Goal: Task Accomplishment & Management: Complete application form

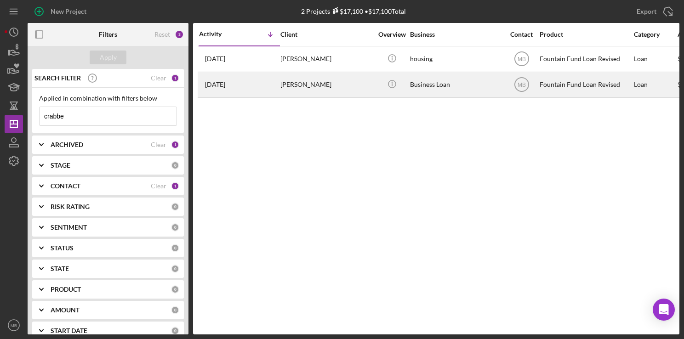
type input "crabbe"
click at [263, 86] on div "[DATE] [PERSON_NAME]" at bounding box center [239, 85] width 80 height 24
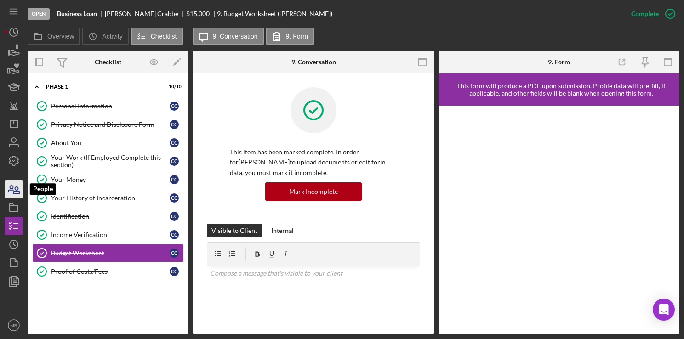
click at [12, 187] on icon "button" at bounding box center [13, 189] width 23 height 23
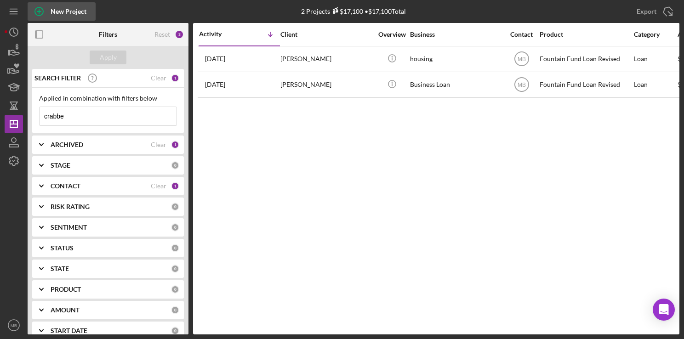
click at [39, 9] on icon "button" at bounding box center [39, 11] width 5 height 5
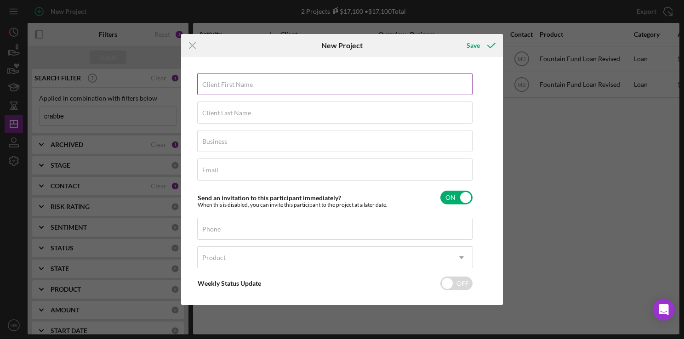
click at [215, 81] on label "Client First Name" at bounding box center [227, 84] width 51 height 7
click at [215, 81] on input "Client First Name" at bounding box center [334, 84] width 275 height 22
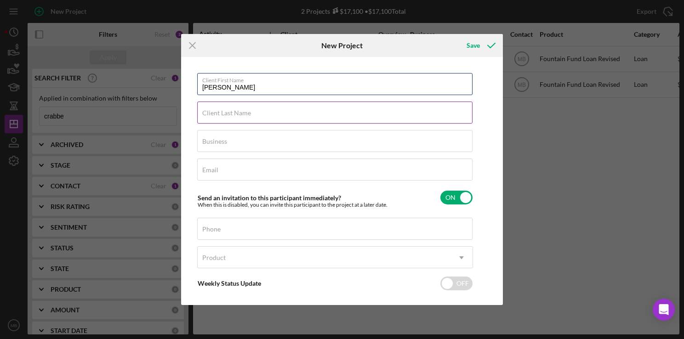
type input "[PERSON_NAME]"
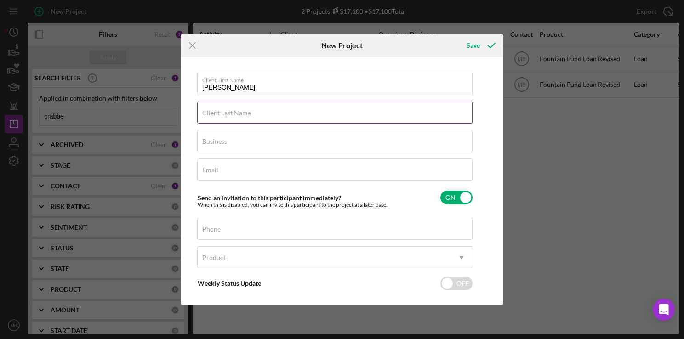
click at [369, 117] on input "Client Last Name" at bounding box center [334, 113] width 275 height 22
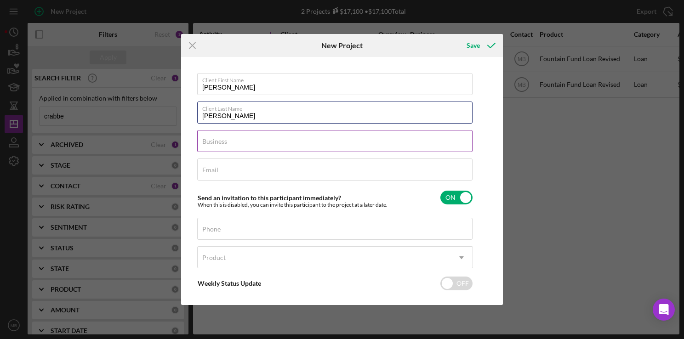
type input "[PERSON_NAME]"
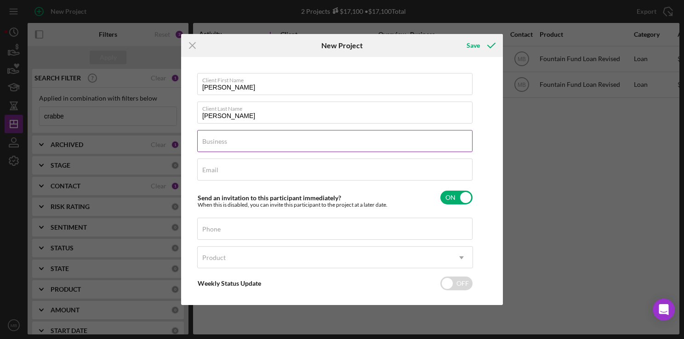
click at [381, 145] on input "Business" at bounding box center [334, 141] width 275 height 22
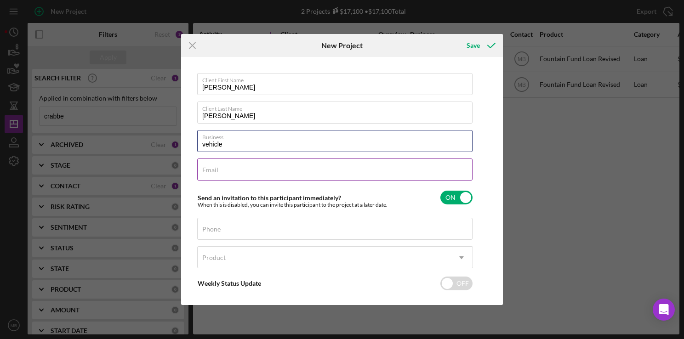
type input "vehicle"
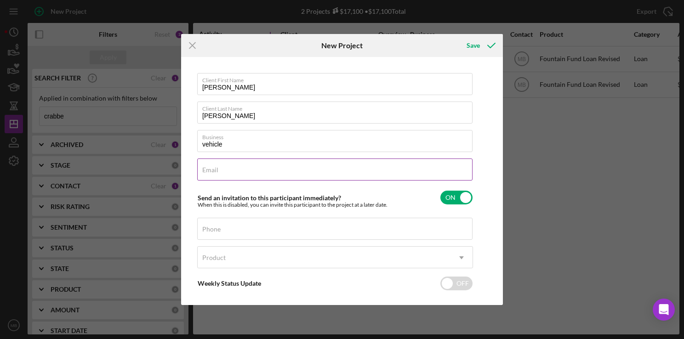
click at [405, 175] on input "Email" at bounding box center [334, 169] width 275 height 22
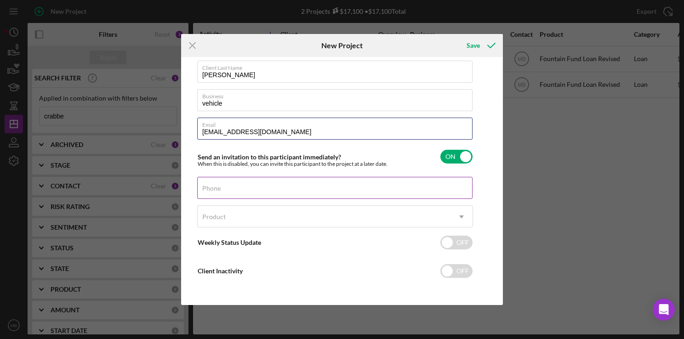
type input "[EMAIL_ADDRESS][DOMAIN_NAME]"
click at [343, 192] on input "Phone" at bounding box center [334, 188] width 275 height 22
type input "[PHONE_NUMBER]"
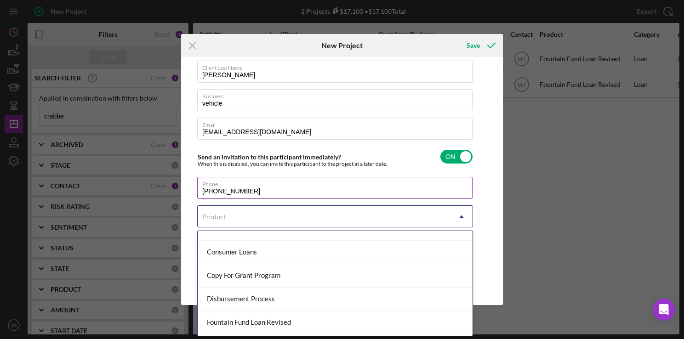
scroll to position [81, 0]
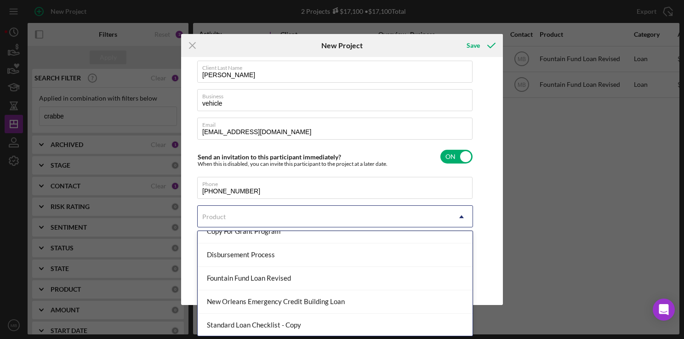
click at [317, 279] on div "Fountain Fund Loan Revised" at bounding box center [335, 278] width 275 height 23
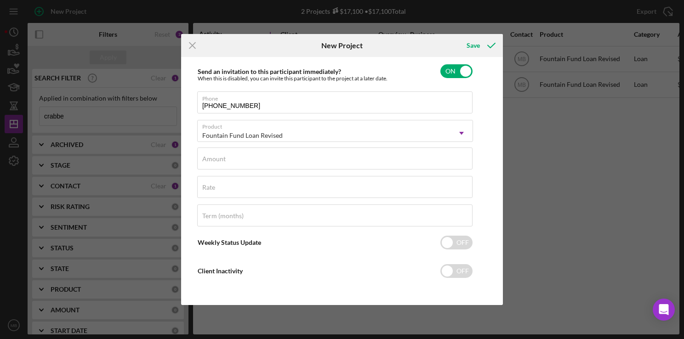
scroll to position [126, 0]
click at [353, 163] on input "Amount" at bounding box center [334, 159] width 275 height 22
type input "$13,000"
click at [327, 220] on input "Term (months)" at bounding box center [334, 216] width 275 height 22
type input "36"
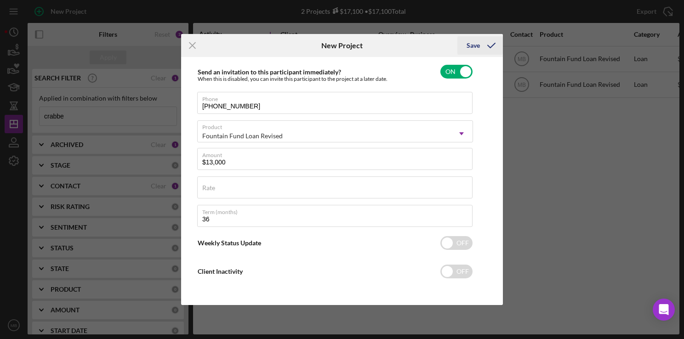
click at [476, 45] on div "Save" at bounding box center [472, 45] width 13 height 18
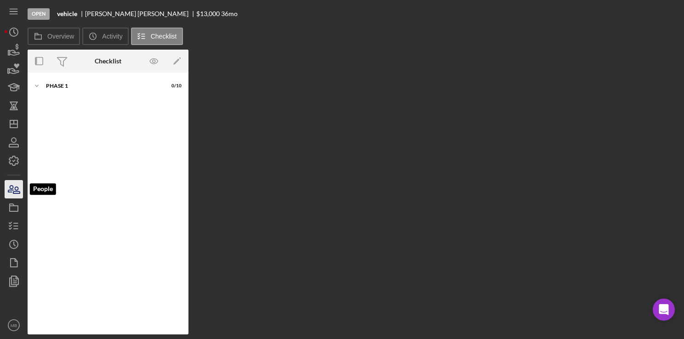
click at [15, 187] on icon "button" at bounding box center [16, 190] width 6 height 6
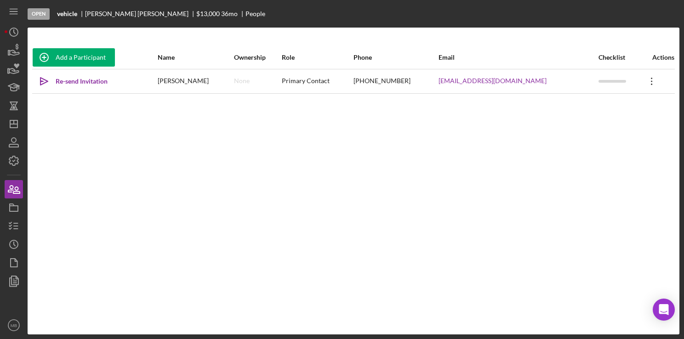
click at [647, 76] on icon "Icon/Overflow" at bounding box center [651, 81] width 23 height 23
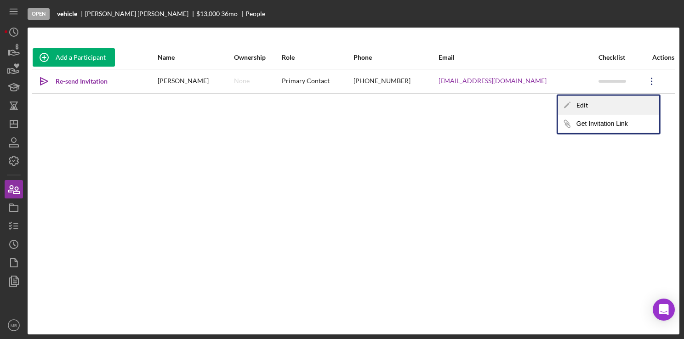
click at [588, 104] on div "Icon/Edit Edit" at bounding box center [608, 105] width 101 height 19
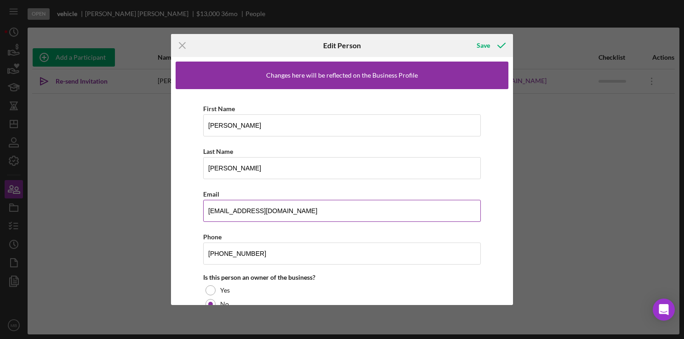
click at [230, 209] on input "[EMAIL_ADDRESS][DOMAIN_NAME]" at bounding box center [341, 211] width 277 height 22
click at [234, 209] on input "[EMAIL_ADDRESS][DOMAIN_NAME]" at bounding box center [341, 211] width 277 height 22
click at [216, 209] on input "[PERSON_NAME][EMAIL_ADDRESS][DOMAIN_NAME]" at bounding box center [341, 211] width 277 height 22
click at [310, 212] on input "[PERSON_NAME][EMAIL_ADDRESS][DOMAIN_NAME]" at bounding box center [341, 211] width 277 height 22
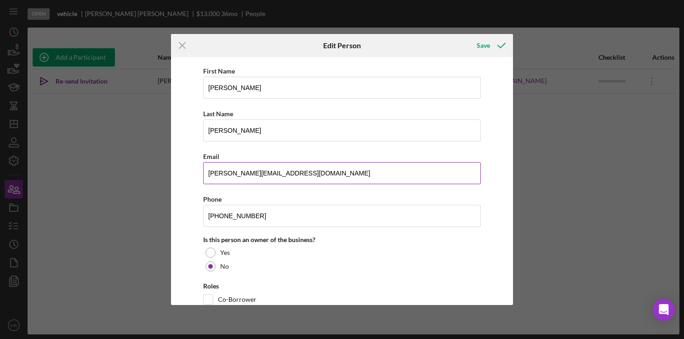
scroll to position [53, 0]
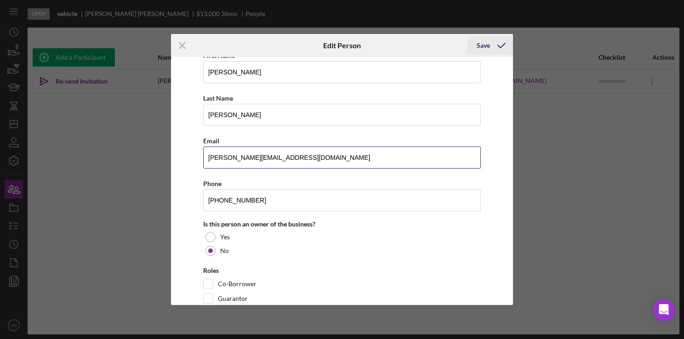
type input "[PERSON_NAME][EMAIL_ADDRESS][DOMAIN_NAME]"
click at [494, 42] on icon "button" at bounding box center [501, 45] width 23 height 23
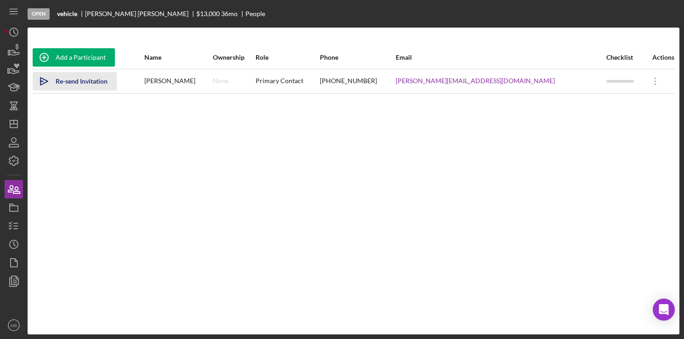
click at [86, 82] on div "Re-send Invitation" at bounding box center [82, 81] width 52 height 18
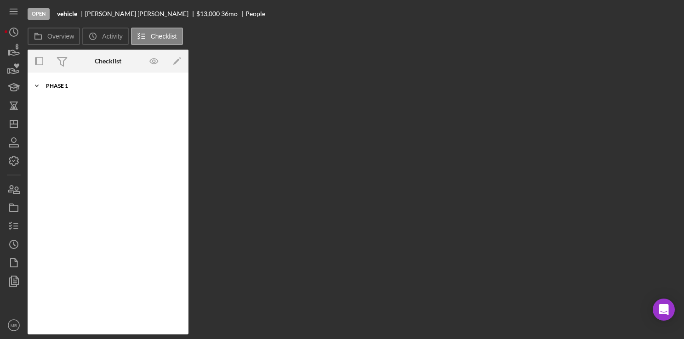
click at [51, 88] on div "Phase 1" at bounding box center [111, 86] width 131 height 6
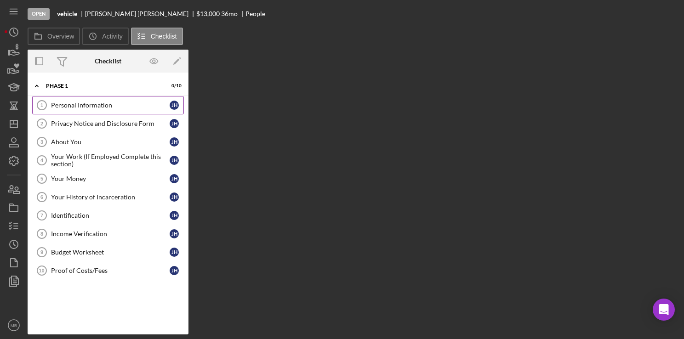
click at [55, 103] on div "Personal Information" at bounding box center [110, 105] width 119 height 7
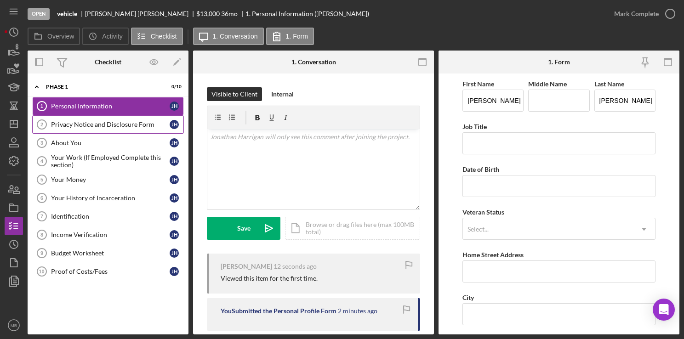
click at [56, 121] on div "Privacy Notice and Disclosure Form" at bounding box center [110, 124] width 119 height 7
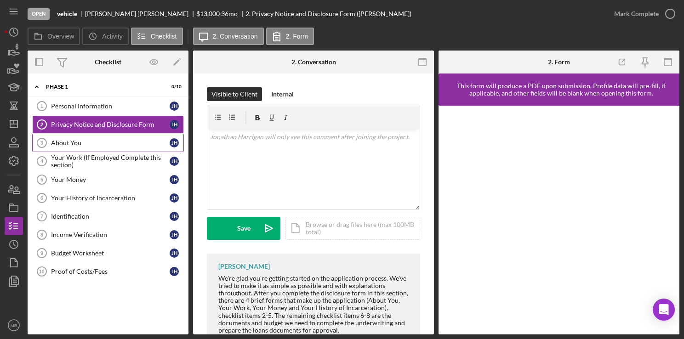
click at [77, 139] on div "About You" at bounding box center [110, 142] width 119 height 7
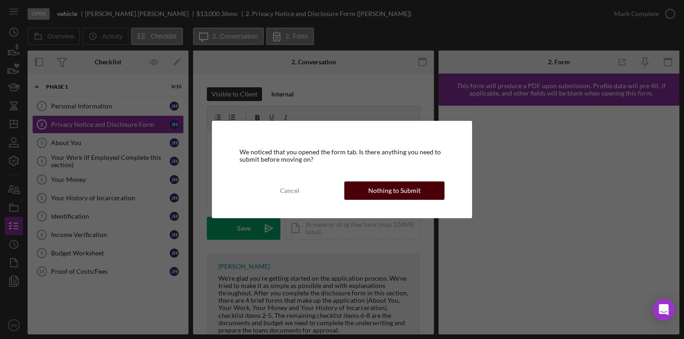
click at [379, 187] on div "Nothing to Submit" at bounding box center [394, 190] width 52 height 18
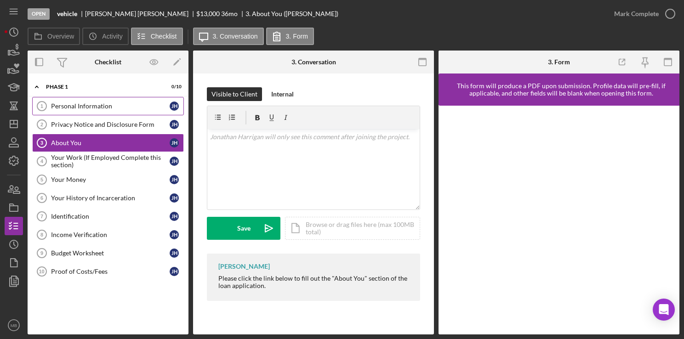
click at [68, 102] on div "Personal Information" at bounding box center [110, 105] width 119 height 7
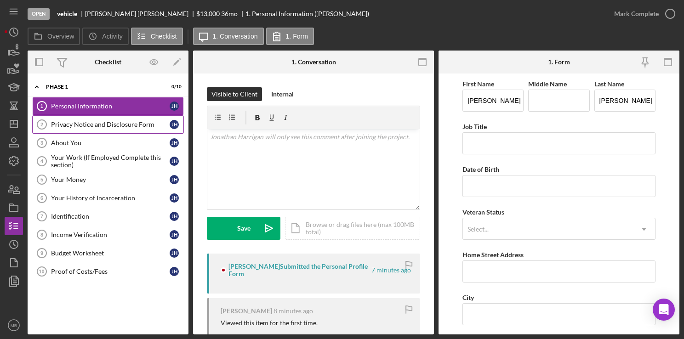
click at [68, 121] on div "Privacy Notice and Disclosure Form" at bounding box center [110, 124] width 119 height 7
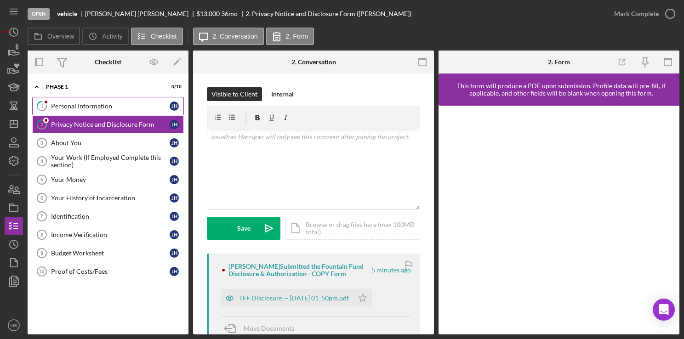
click at [68, 102] on div "Personal Information" at bounding box center [110, 105] width 119 height 7
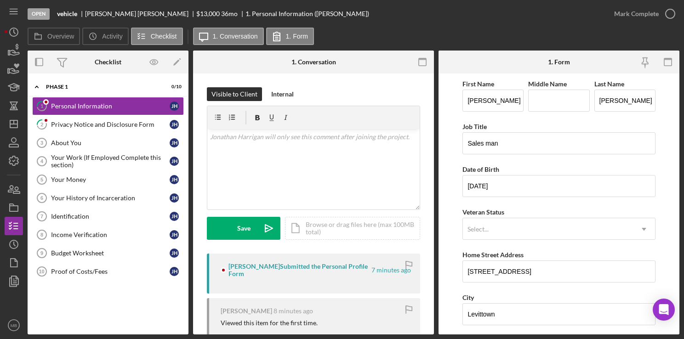
click at [267, 267] on div "[PERSON_NAME] Submitted the Personal Profile Form" at bounding box center [298, 270] width 141 height 15
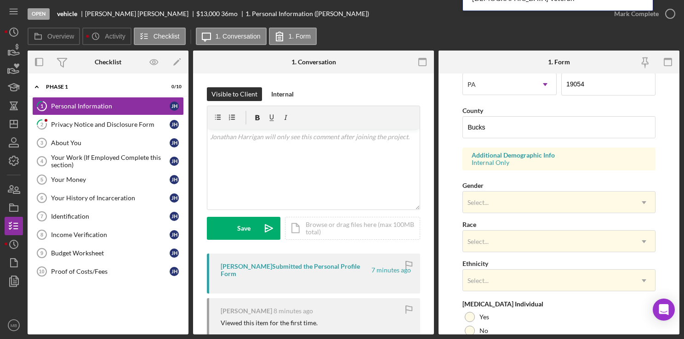
scroll to position [351, 0]
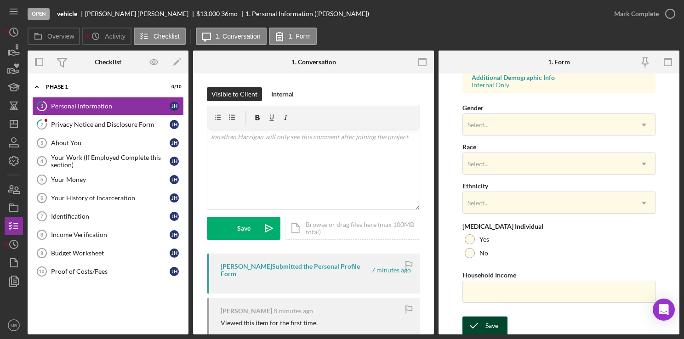
click at [489, 326] on div "Save" at bounding box center [491, 326] width 13 height 18
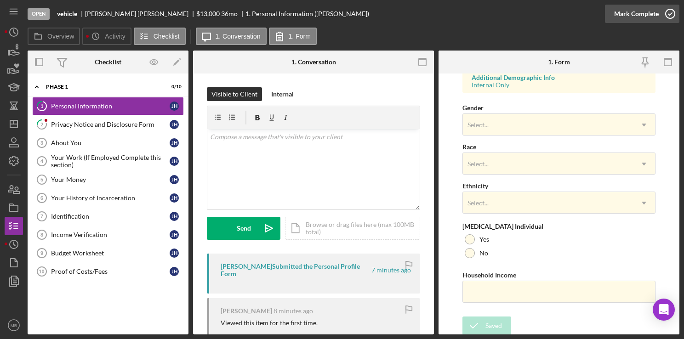
click at [668, 14] on polyline "button" at bounding box center [670, 14] width 4 height 2
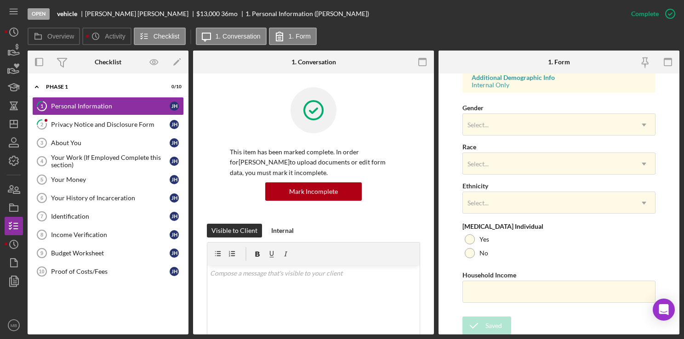
scroll to position [167, 0]
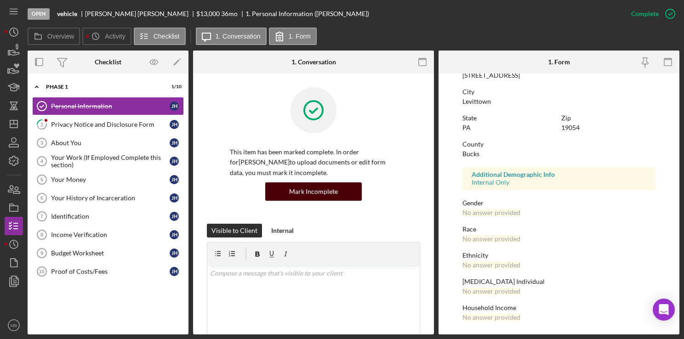
click at [314, 192] on div "Mark Incomplete" at bounding box center [313, 191] width 49 height 18
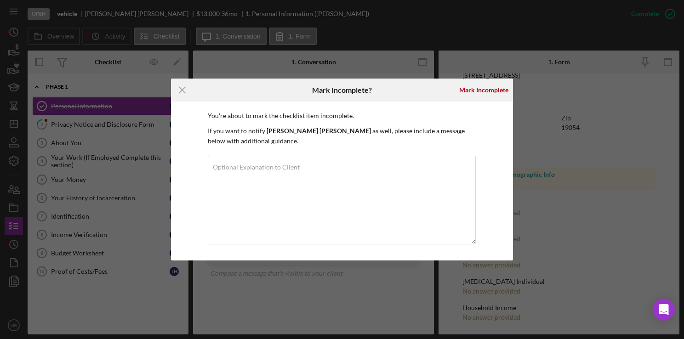
click at [568, 169] on div "Icon/Menu Close Mark Incomplete? [PERSON_NAME] You're about to mark the checkli…" at bounding box center [342, 169] width 684 height 339
click at [182, 89] on icon "Icon/Menu Close" at bounding box center [182, 90] width 23 height 23
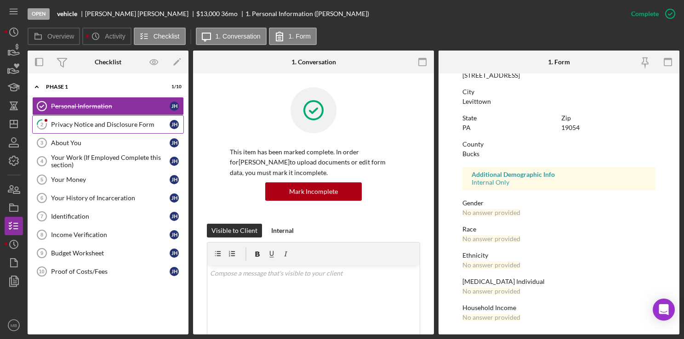
click at [88, 125] on div "Privacy Notice and Disclosure Form" at bounding box center [110, 124] width 119 height 7
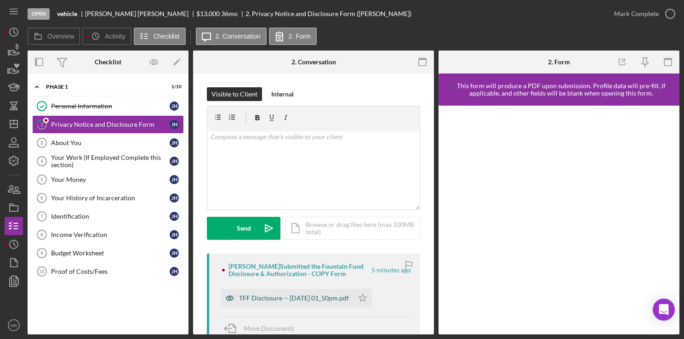
click at [300, 297] on div "TFF Disclosure -- [DATE] 01_50pm.pdf" at bounding box center [294, 297] width 110 height 7
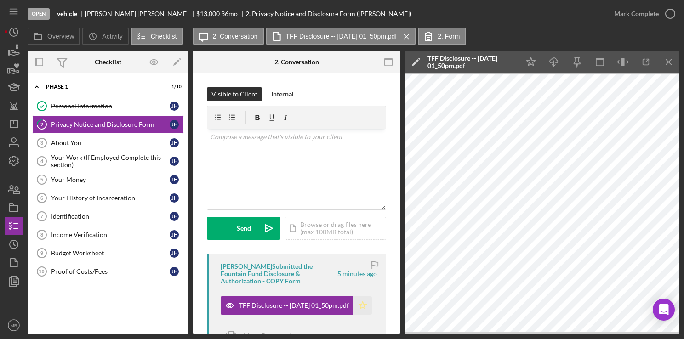
click at [361, 306] on icon "Icon/Star" at bounding box center [362, 305] width 18 height 18
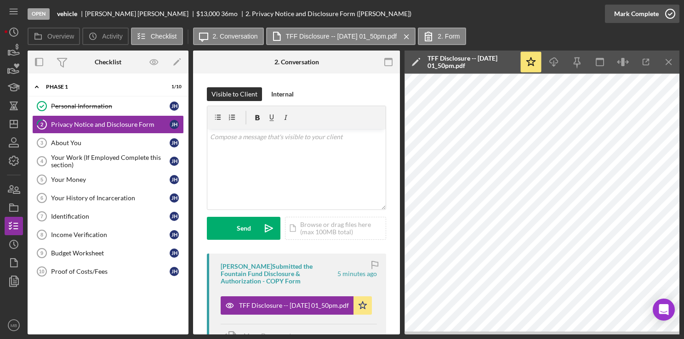
click at [666, 12] on icon "button" at bounding box center [669, 13] width 23 height 23
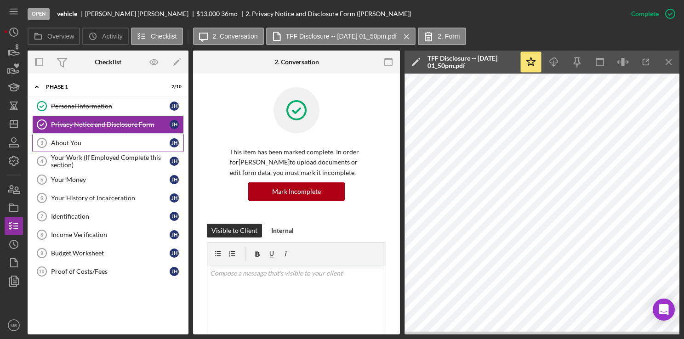
click at [79, 141] on div "About You" at bounding box center [110, 142] width 119 height 7
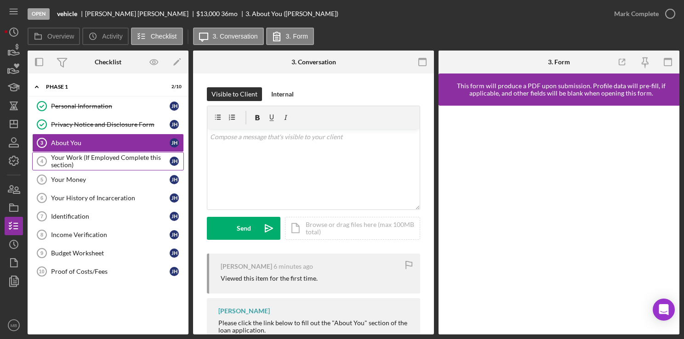
click at [81, 163] on div "Your Work (If Employed Complete this section)" at bounding box center [110, 161] width 119 height 15
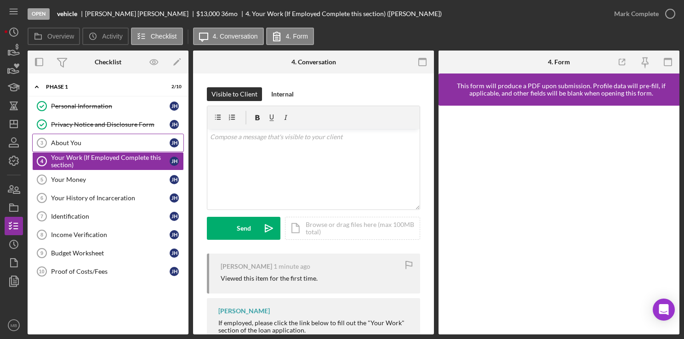
click at [81, 141] on div "About You" at bounding box center [110, 142] width 119 height 7
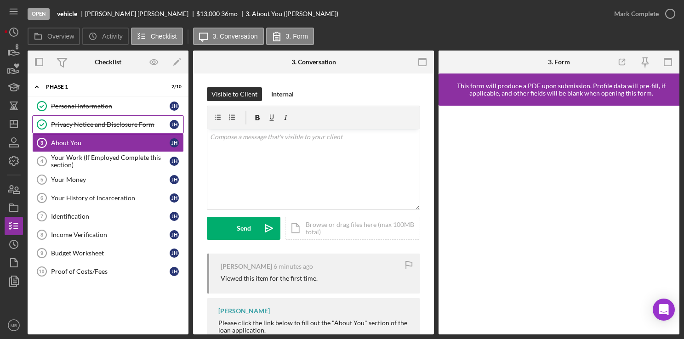
click at [90, 124] on div "Privacy Notice and Disclosure Form" at bounding box center [110, 124] width 119 height 7
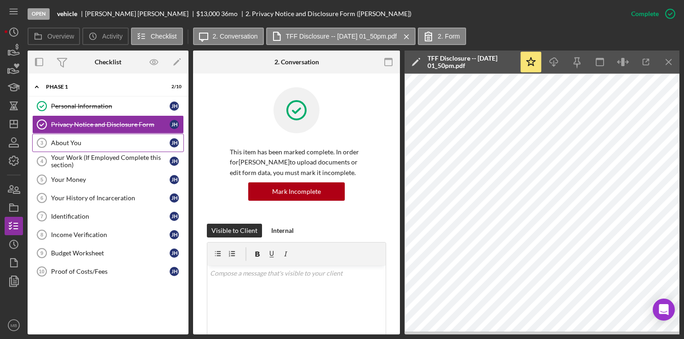
click at [90, 141] on div "About You" at bounding box center [110, 142] width 119 height 7
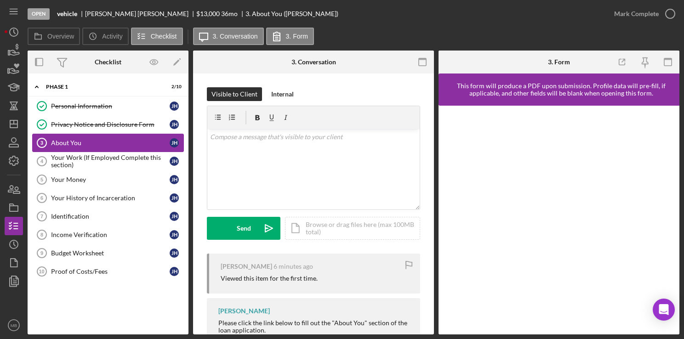
scroll to position [29, 0]
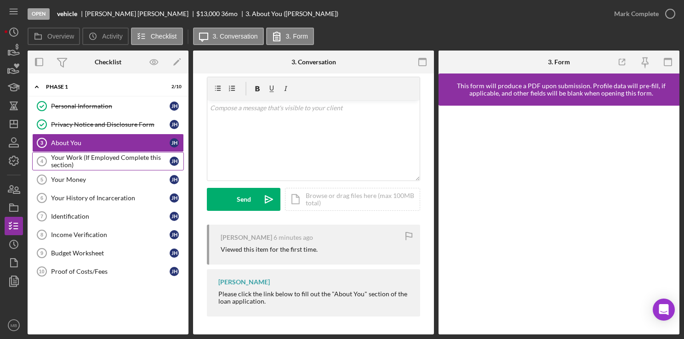
click at [105, 162] on div "Your Work (If Employed Complete this section)" at bounding box center [110, 161] width 119 height 15
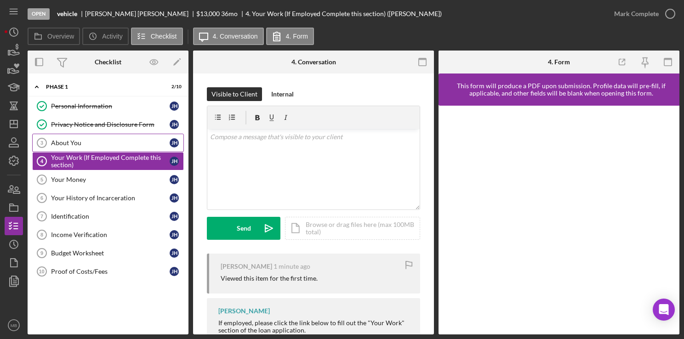
click at [92, 139] on div "About You" at bounding box center [110, 142] width 119 height 7
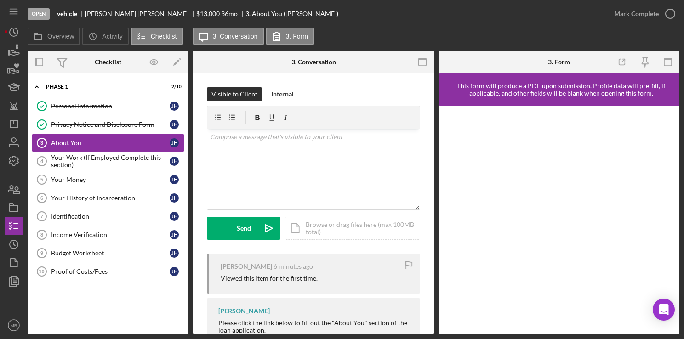
scroll to position [29, 0]
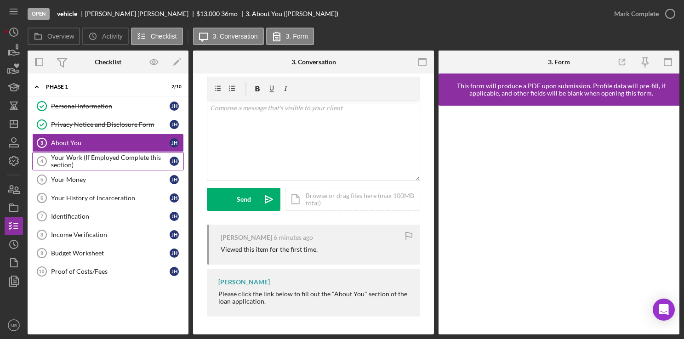
click at [103, 164] on div "Your Work (If Employed Complete this section)" at bounding box center [110, 161] width 119 height 15
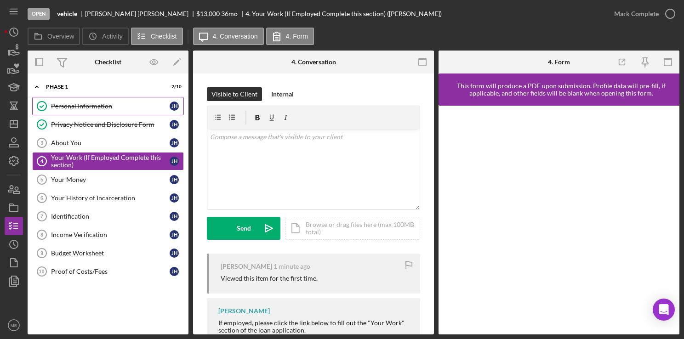
click at [105, 110] on link "Personal Information Personal Information [PERSON_NAME]" at bounding box center [108, 106] width 152 height 18
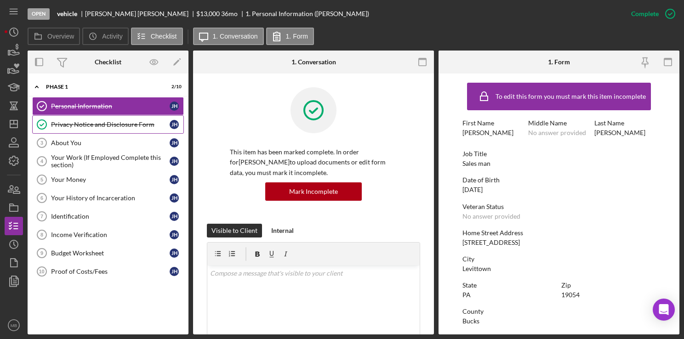
click at [130, 130] on link "Privacy Notice and Disclosure Form Privacy Notice and Disclosure Form [PERSON_N…" at bounding box center [108, 124] width 152 height 18
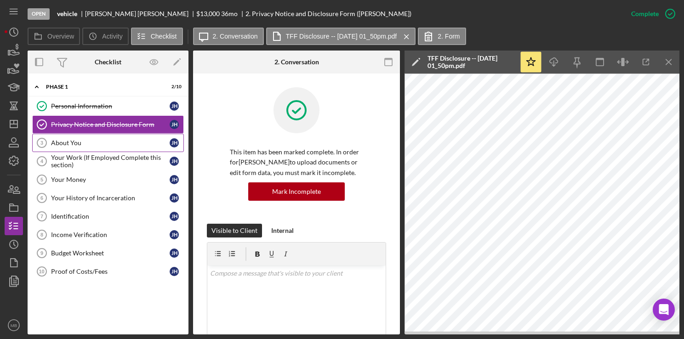
click at [128, 145] on div "About You" at bounding box center [110, 142] width 119 height 7
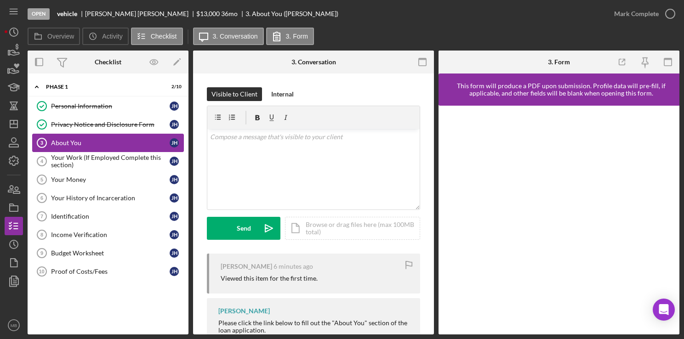
scroll to position [29, 0]
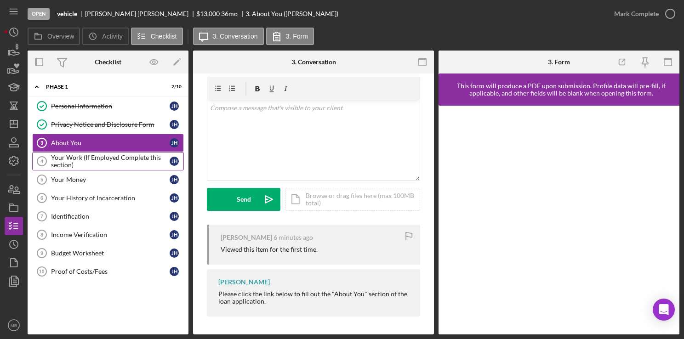
click at [112, 165] on div "Your Work (If Employed Complete this section)" at bounding box center [110, 161] width 119 height 15
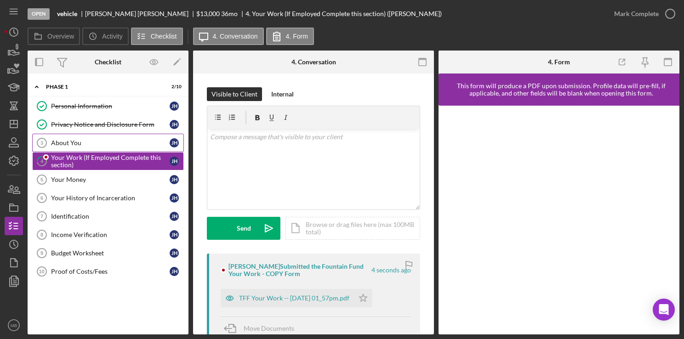
click at [126, 144] on div "About You" at bounding box center [110, 142] width 119 height 7
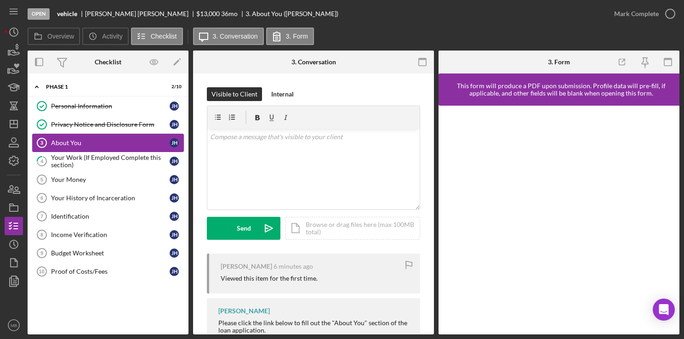
scroll to position [29, 0]
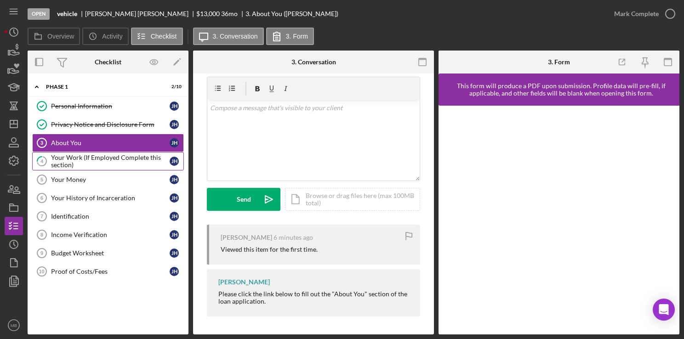
click at [114, 160] on div "Your Work (If Employed Complete this section)" at bounding box center [110, 161] width 119 height 15
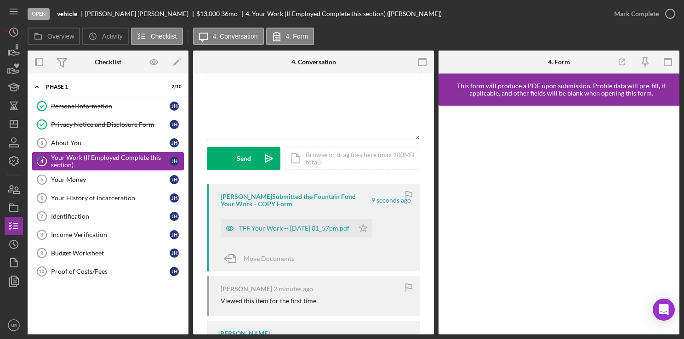
scroll to position [72, 0]
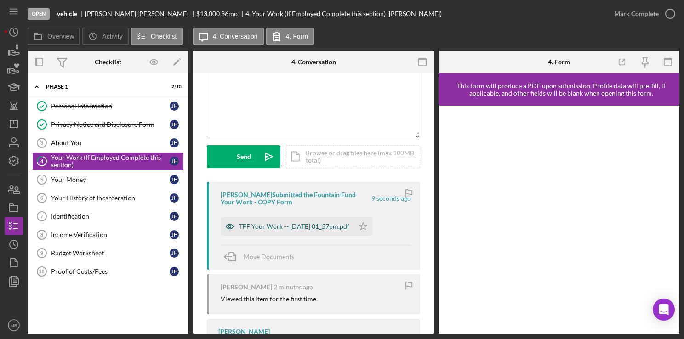
click at [298, 227] on div "TFF Your Work -- [DATE] 01_57pm.pdf" at bounding box center [294, 226] width 110 height 7
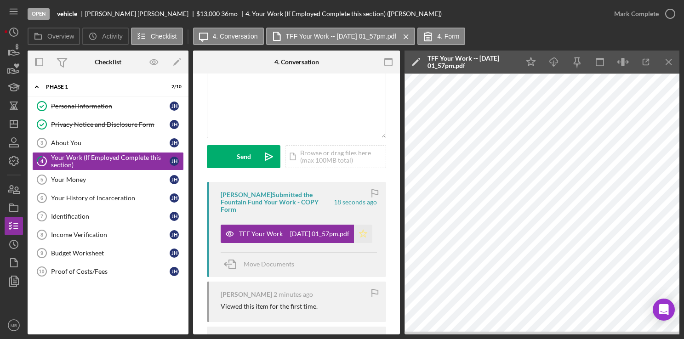
click at [360, 233] on icon "Icon/Star" at bounding box center [363, 234] width 18 height 18
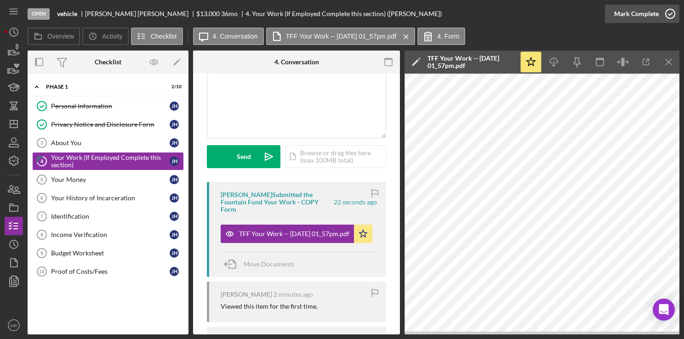
click at [668, 13] on icon "button" at bounding box center [669, 13] width 23 height 23
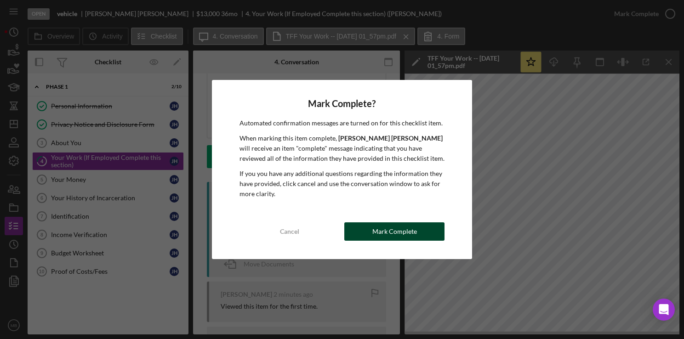
click at [382, 231] on div "Mark Complete" at bounding box center [394, 231] width 45 height 18
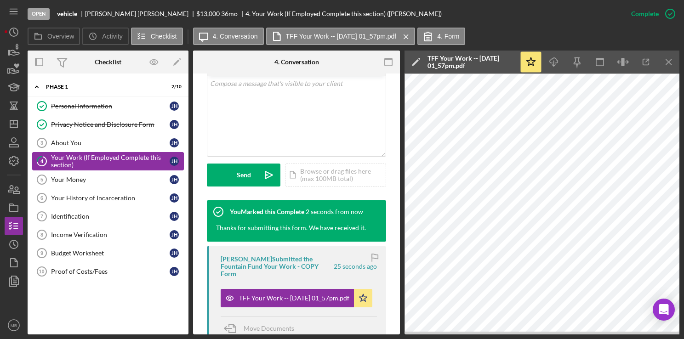
scroll to position [208, 0]
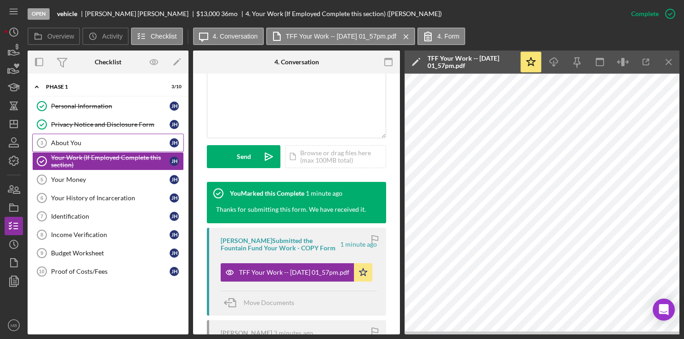
click at [112, 139] on div "About You" at bounding box center [110, 142] width 119 height 7
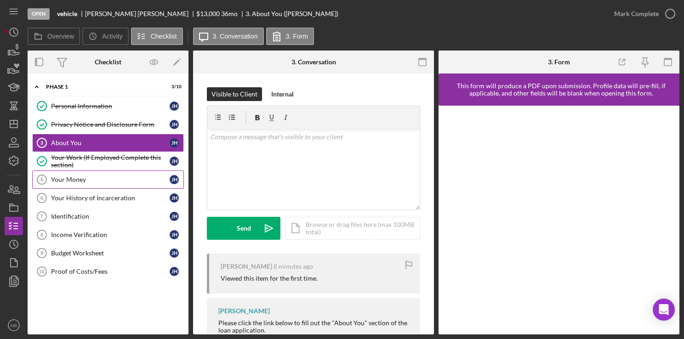
click at [102, 172] on link "Your Money 5 Your Money [PERSON_NAME]" at bounding box center [108, 179] width 152 height 18
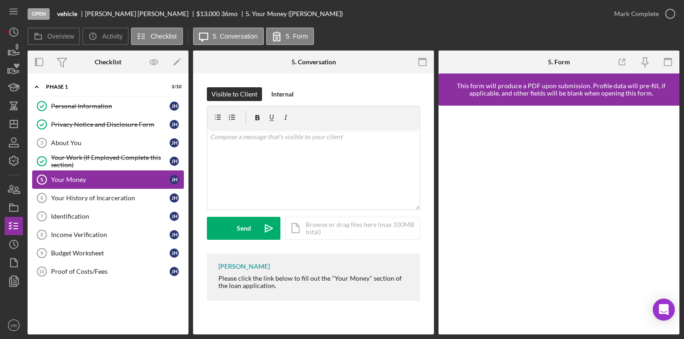
click at [109, 174] on link "Your Money 5 Your Money [PERSON_NAME]" at bounding box center [108, 179] width 152 height 18
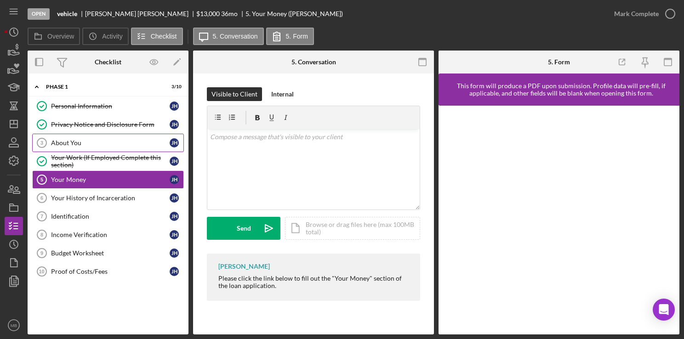
click at [81, 137] on link "About You 3 About You [PERSON_NAME]" at bounding box center [108, 143] width 152 height 18
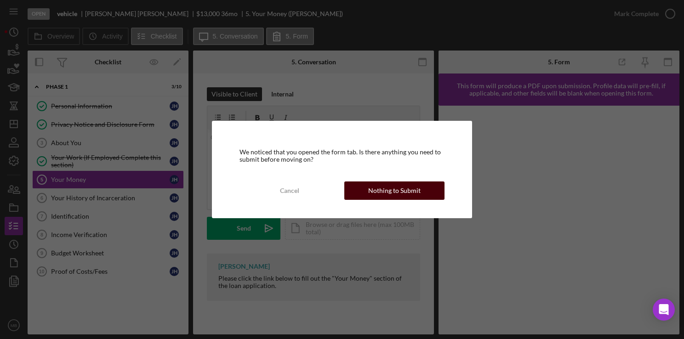
click at [376, 194] on div "Nothing to Submit" at bounding box center [394, 190] width 52 height 18
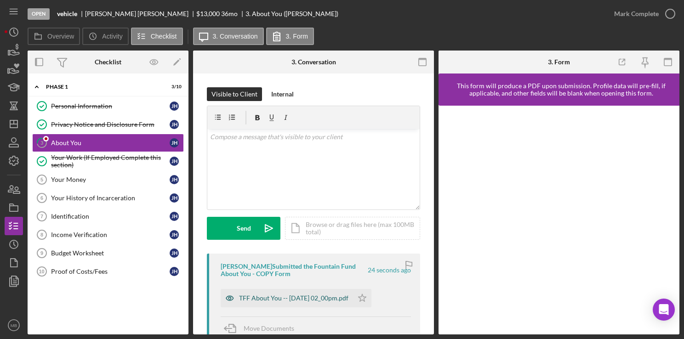
click at [312, 290] on div "TFF About You -- [DATE] 02_00pm.pdf" at bounding box center [287, 298] width 132 height 18
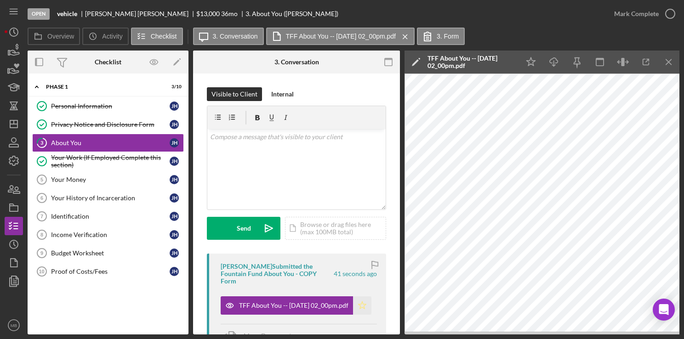
click at [360, 304] on icon "Icon/Star" at bounding box center [362, 305] width 18 height 18
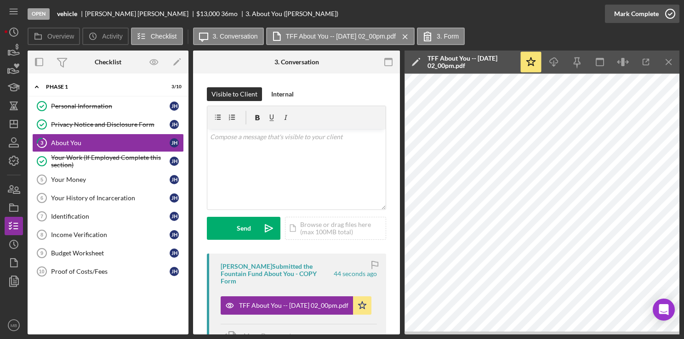
click at [665, 13] on icon "button" at bounding box center [669, 13] width 23 height 23
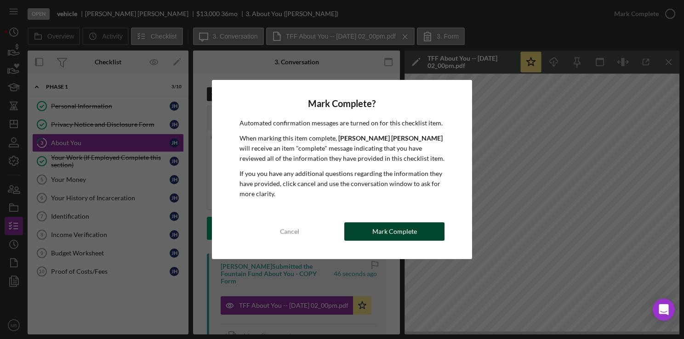
click at [393, 230] on div "Mark Complete" at bounding box center [394, 231] width 45 height 18
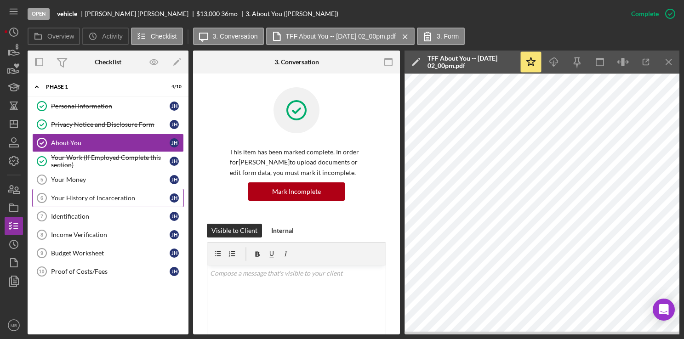
click at [99, 194] on div "Your History of Incarceration" at bounding box center [110, 197] width 119 height 7
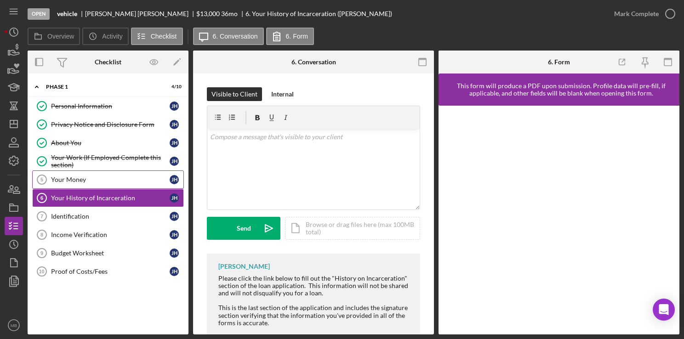
click at [97, 178] on div "Your Money" at bounding box center [110, 179] width 119 height 7
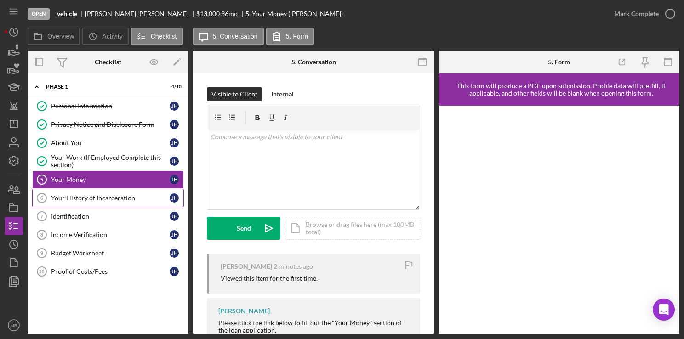
click at [80, 194] on div "Your History of Incarceration" at bounding box center [110, 197] width 119 height 7
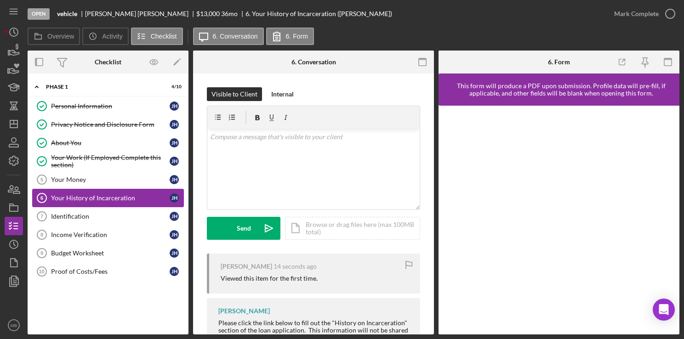
scroll to position [74, 0]
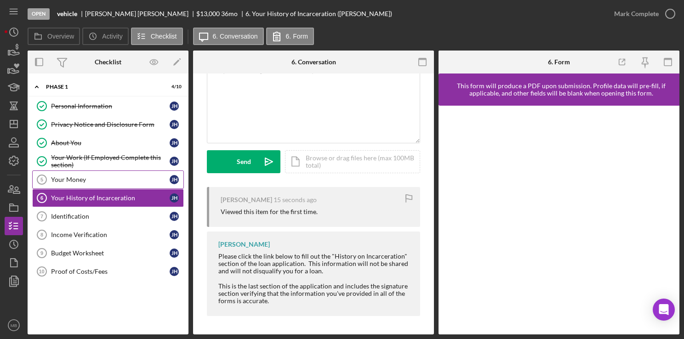
click at [109, 176] on div "Your Money" at bounding box center [110, 179] width 119 height 7
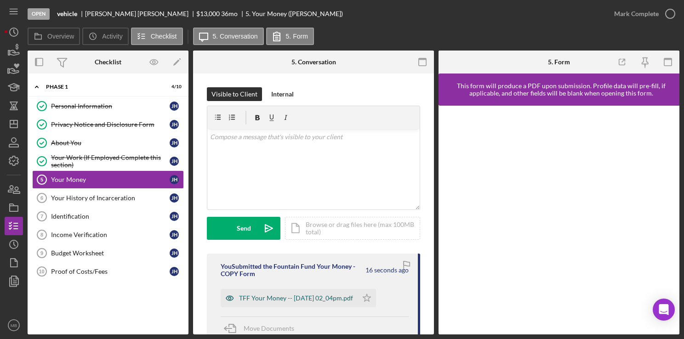
click at [312, 302] on div "TFF Your Money -- [DATE] 02_04pm.pdf" at bounding box center [289, 298] width 137 height 18
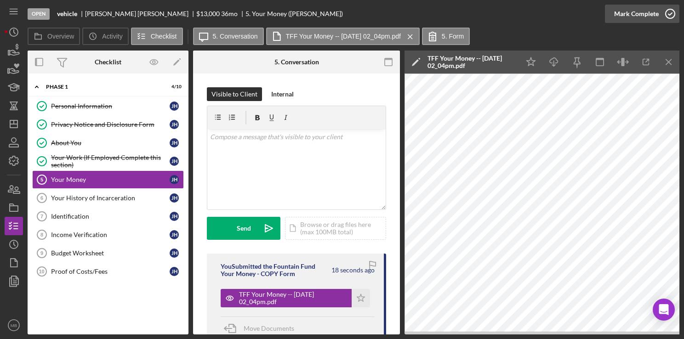
click at [673, 16] on icon "button" at bounding box center [669, 13] width 23 height 23
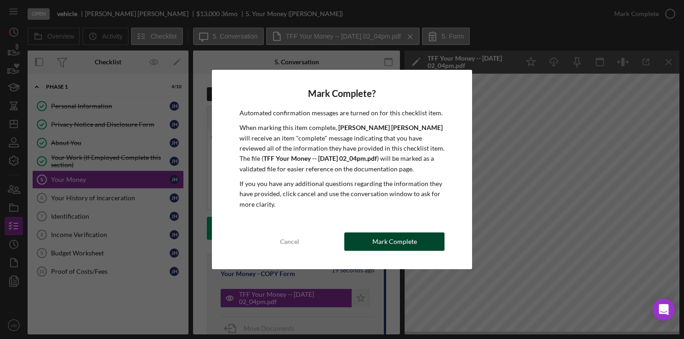
click at [390, 244] on div "Mark Complete" at bounding box center [394, 241] width 45 height 18
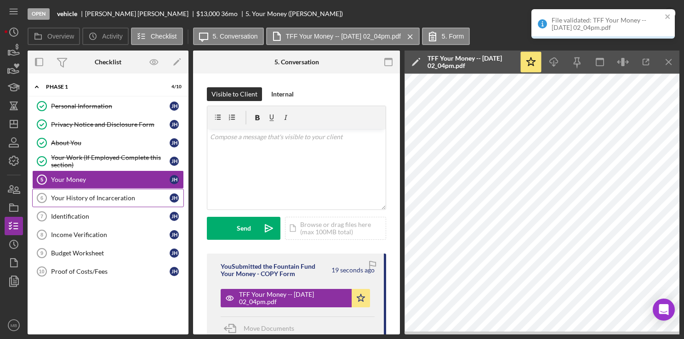
click at [107, 199] on div "Your History of Incarceration" at bounding box center [110, 197] width 119 height 7
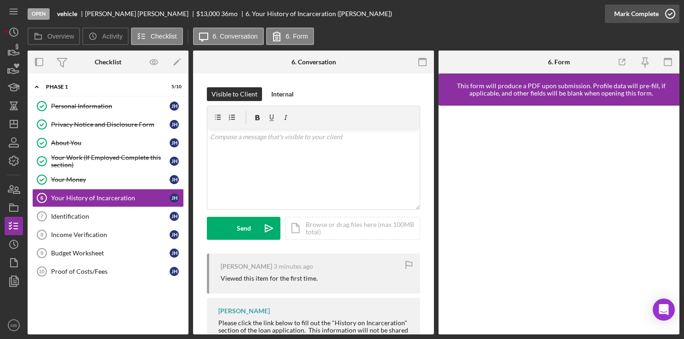
click at [670, 15] on icon "button" at bounding box center [669, 13] width 23 height 23
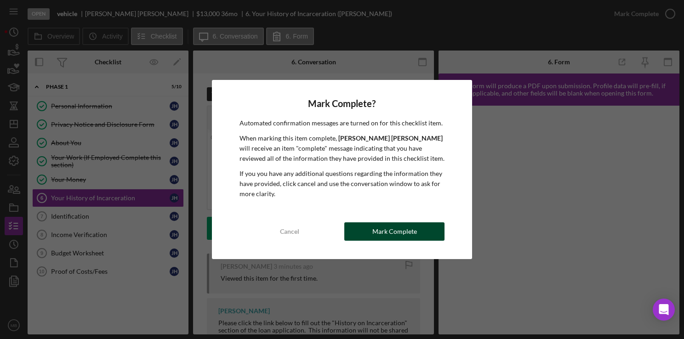
click at [393, 235] on div "Mark Complete" at bounding box center [394, 231] width 45 height 18
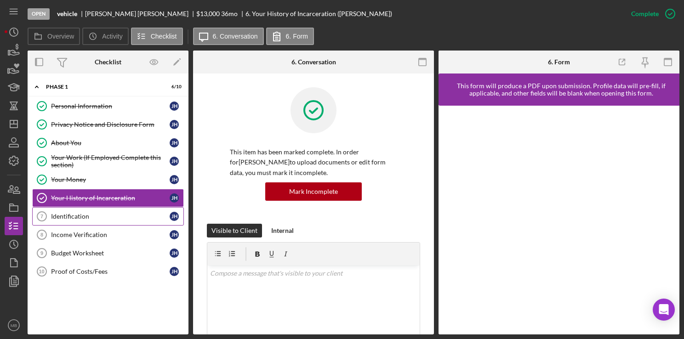
click at [72, 213] on div "Identification" at bounding box center [110, 216] width 119 height 7
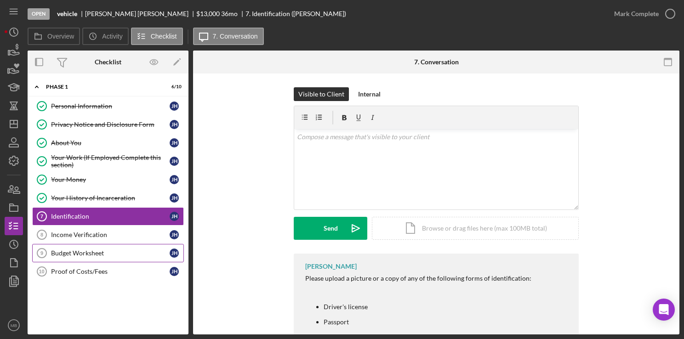
click at [97, 249] on div "Budget Worksheet" at bounding box center [110, 252] width 119 height 7
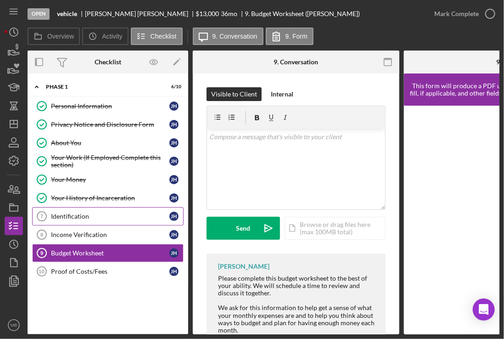
click at [79, 213] on div "Identification" at bounding box center [110, 216] width 119 height 7
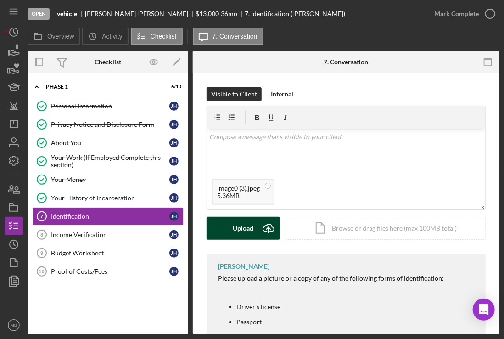
click at [254, 223] on button "Upload Icon/Upload" at bounding box center [244, 228] width 74 height 23
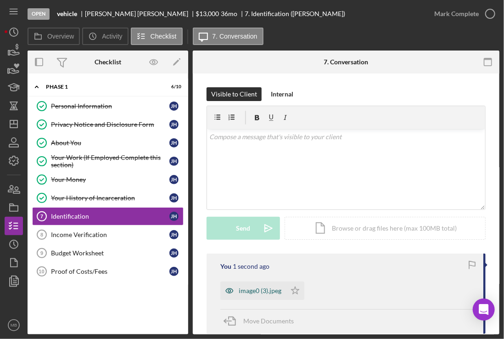
click at [268, 292] on div "image0 (3).jpeg" at bounding box center [260, 290] width 43 height 7
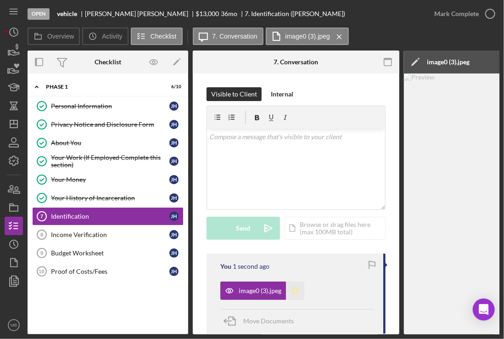
click at [294, 289] on polygon "button" at bounding box center [296, 290] width 8 height 7
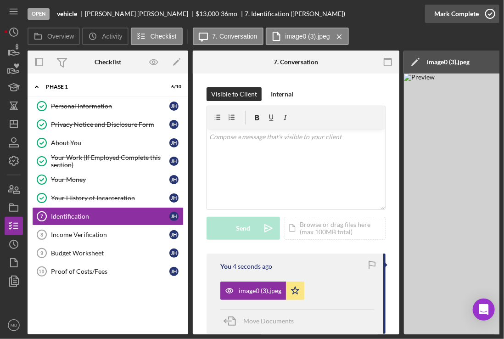
click at [489, 11] on icon "button" at bounding box center [490, 13] width 23 height 23
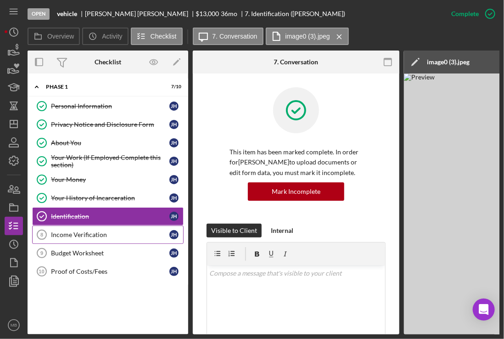
click at [103, 231] on div "Income Verification" at bounding box center [110, 234] width 119 height 7
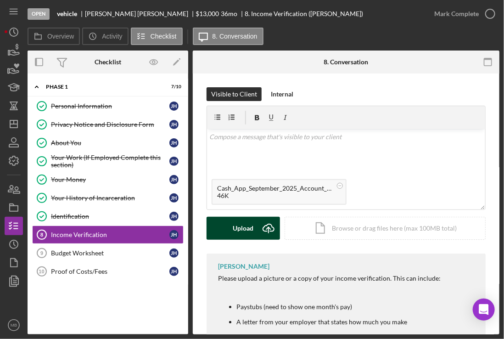
click at [246, 223] on div "Upload" at bounding box center [243, 228] width 21 height 23
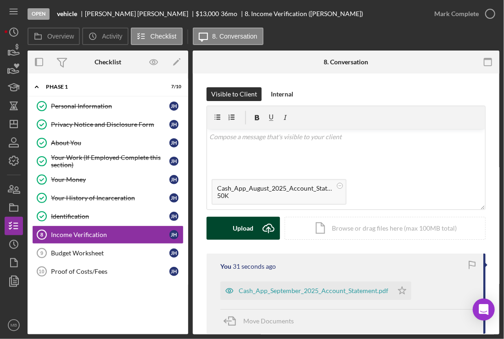
click at [259, 224] on icon "Icon/Upload" at bounding box center [268, 228] width 23 height 23
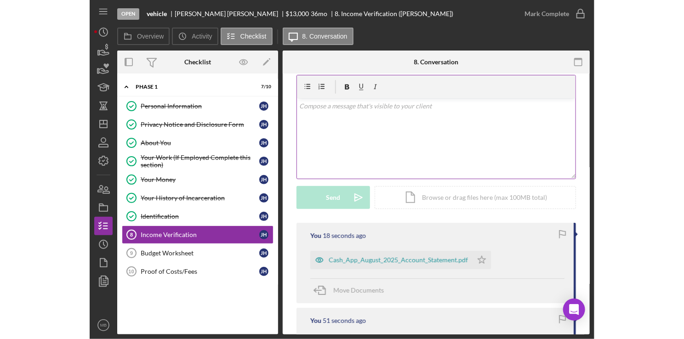
scroll to position [32, 0]
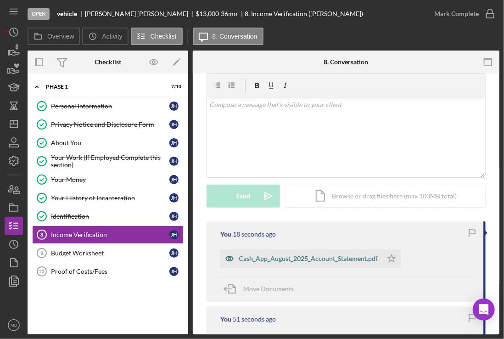
click at [326, 265] on div "Cash_App_August_2025_Account_Statement.pdf" at bounding box center [302, 258] width 162 height 18
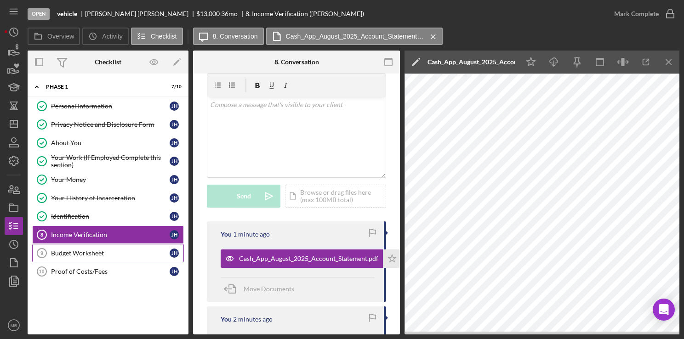
click at [92, 253] on div "Budget Worksheet" at bounding box center [110, 252] width 119 height 7
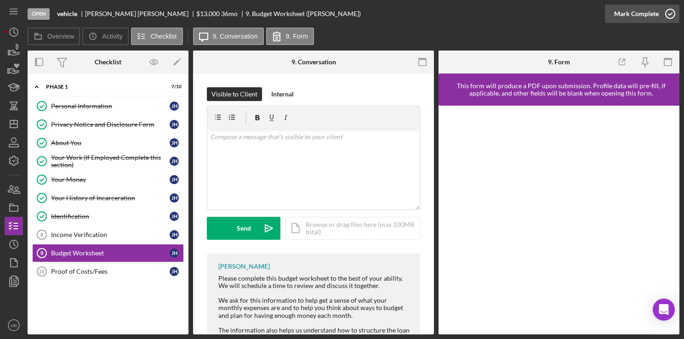
click at [664, 19] on icon "button" at bounding box center [669, 13] width 23 height 23
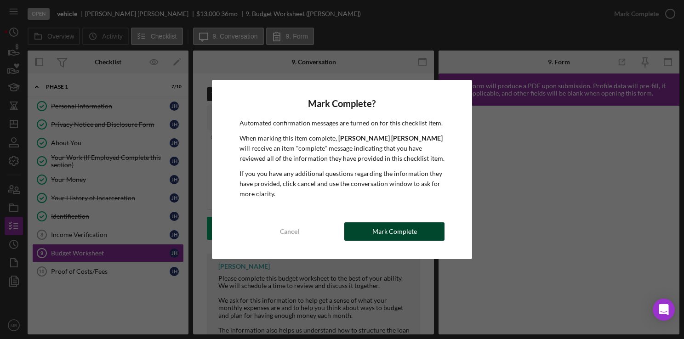
click at [393, 237] on div "Mark Complete" at bounding box center [394, 231] width 45 height 18
